Goal: Book appointment/travel/reservation

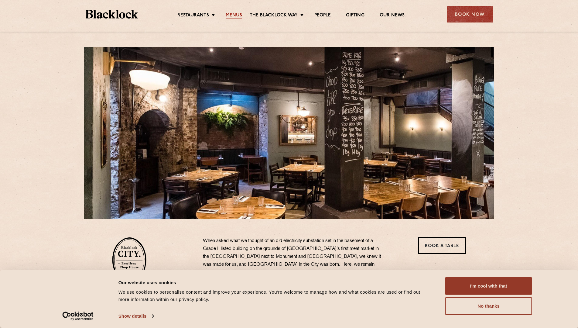
click at [231, 15] on link "Menus" at bounding box center [234, 15] width 16 height 7
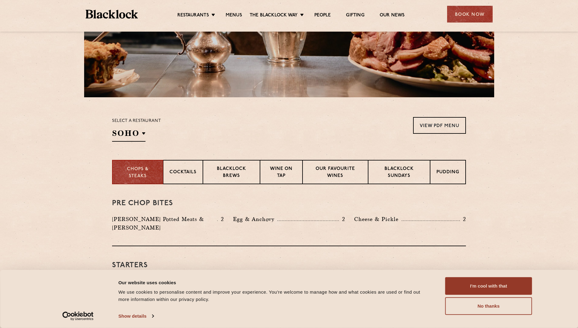
scroll to position [152, 0]
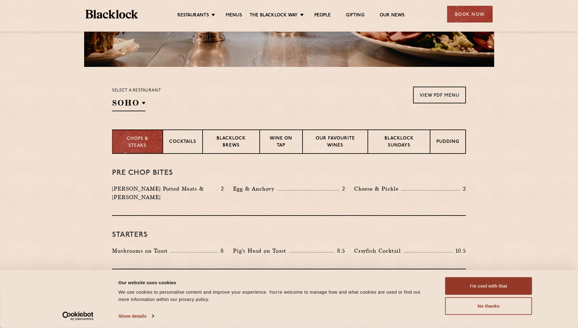
click at [144, 142] on p "Chops & Steaks" at bounding box center [137, 142] width 38 height 14
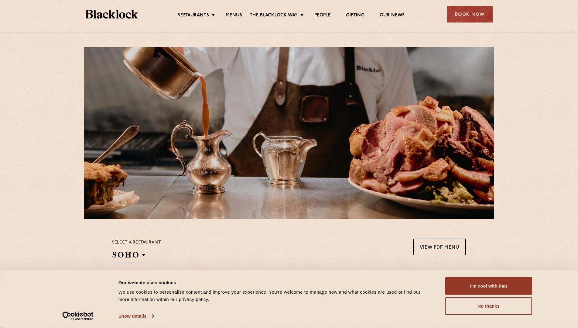
scroll to position [91, 0]
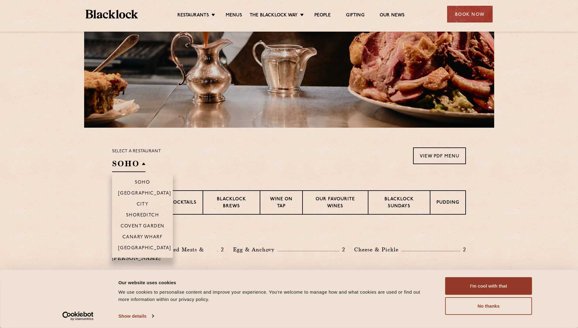
click at [139, 163] on h2 "SOHO" at bounding box center [128, 165] width 33 height 14
click at [149, 200] on li "City" at bounding box center [142, 203] width 61 height 11
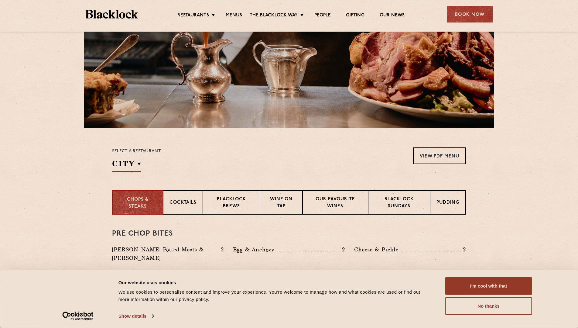
click at [198, 168] on div "Select a restaurant City Soho Birmingham City Shoreditch Covent Garden Canary W…" at bounding box center [289, 159] width 354 height 25
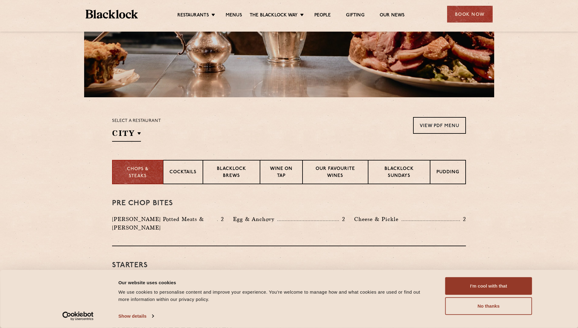
scroll to position [0, 0]
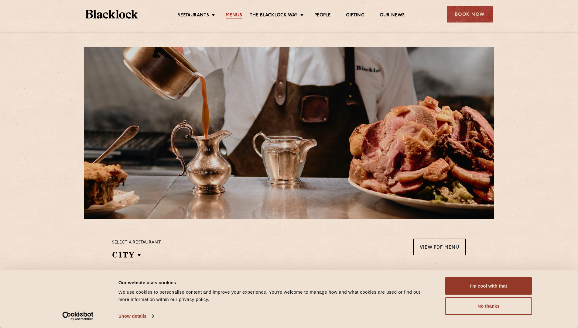
click at [234, 17] on link "Menus" at bounding box center [234, 15] width 16 height 7
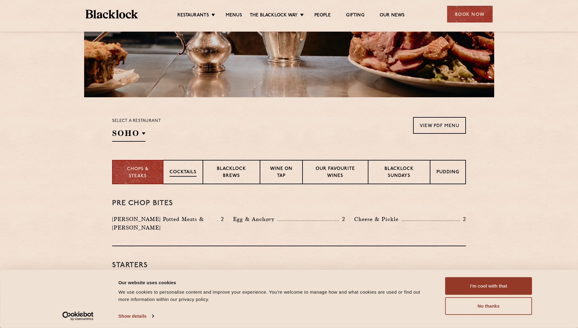
click at [188, 171] on p "Cocktails" at bounding box center [183, 173] width 27 height 8
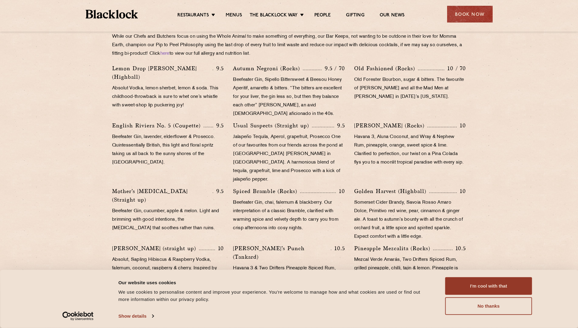
scroll to position [243, 0]
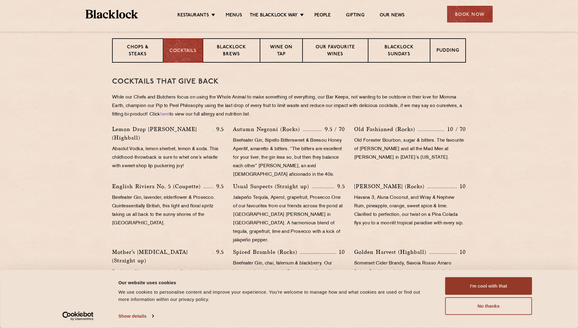
click at [83, 111] on section "Cocktails That Give Back While our Chefs and Butchers focus on using the Whole …" at bounding box center [289, 306] width 578 height 487
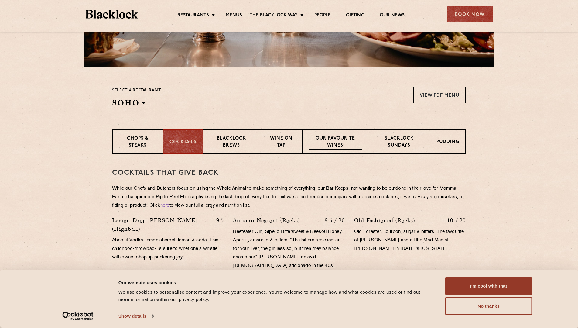
scroll to position [0, 0]
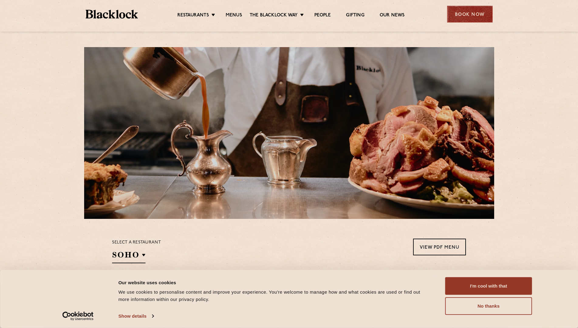
click at [471, 12] on div "Book Now" at bounding box center [470, 14] width 46 height 17
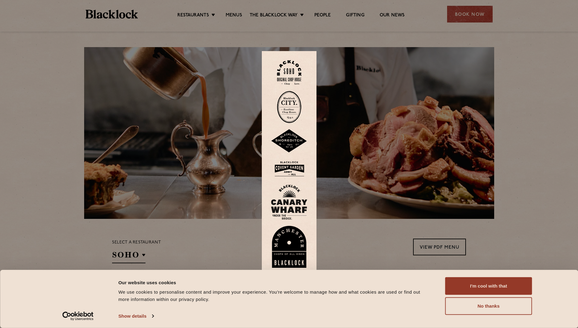
click at [293, 103] on img at bounding box center [289, 107] width 24 height 32
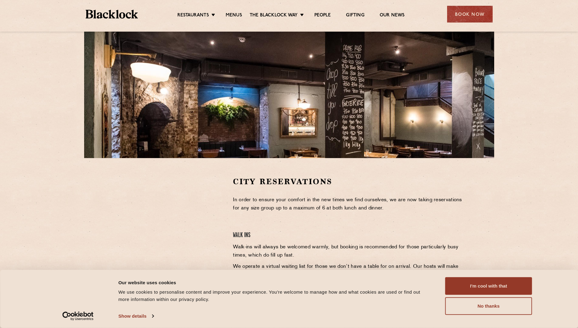
scroll to position [152, 0]
